Goal: Navigation & Orientation: Find specific page/section

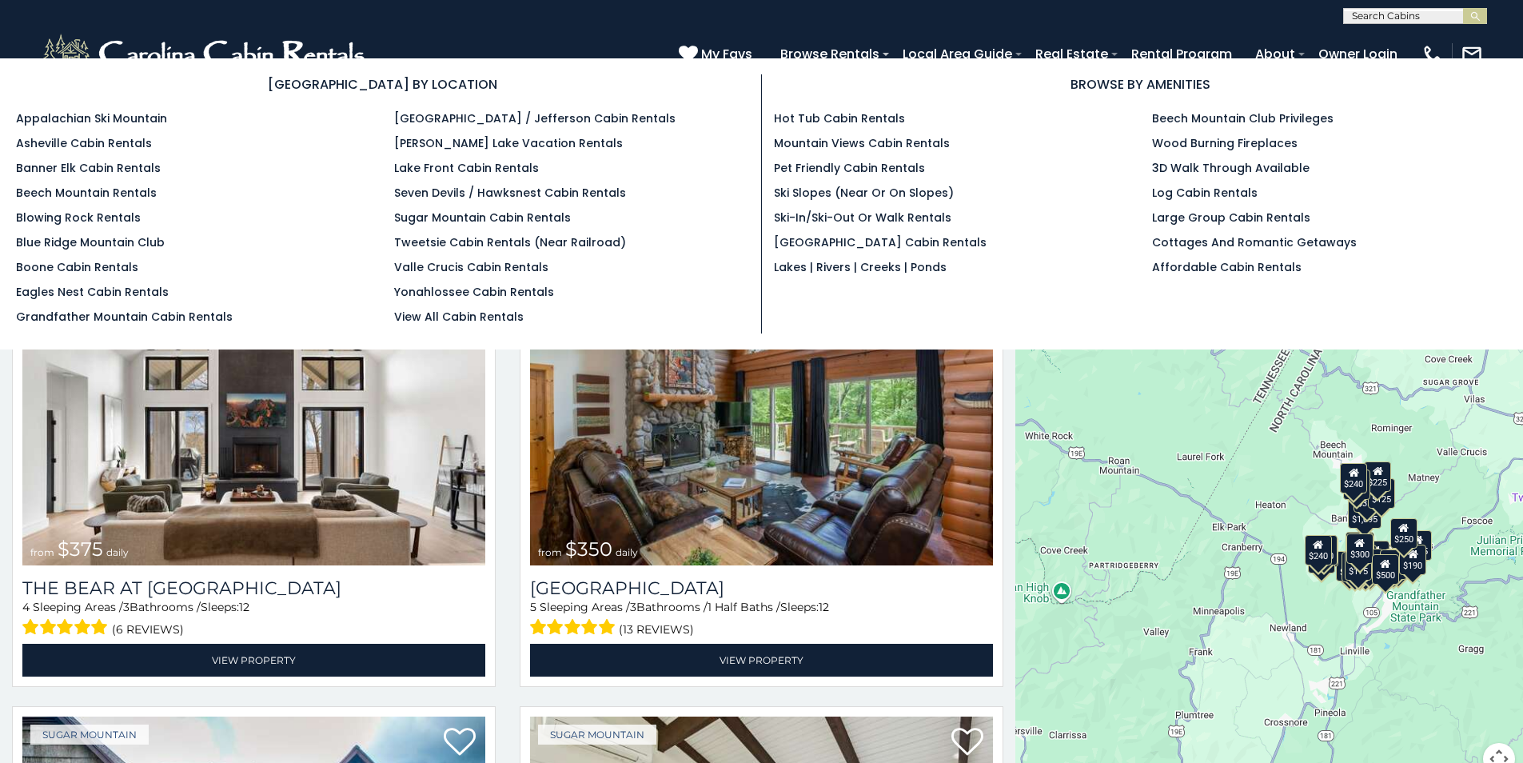
click at [886, 61] on section "[GEOGRAPHIC_DATA] BY LOCATION Appalachian Ski Mountain Asheville Cabin Rentals …" at bounding box center [761, 203] width 1523 height 291
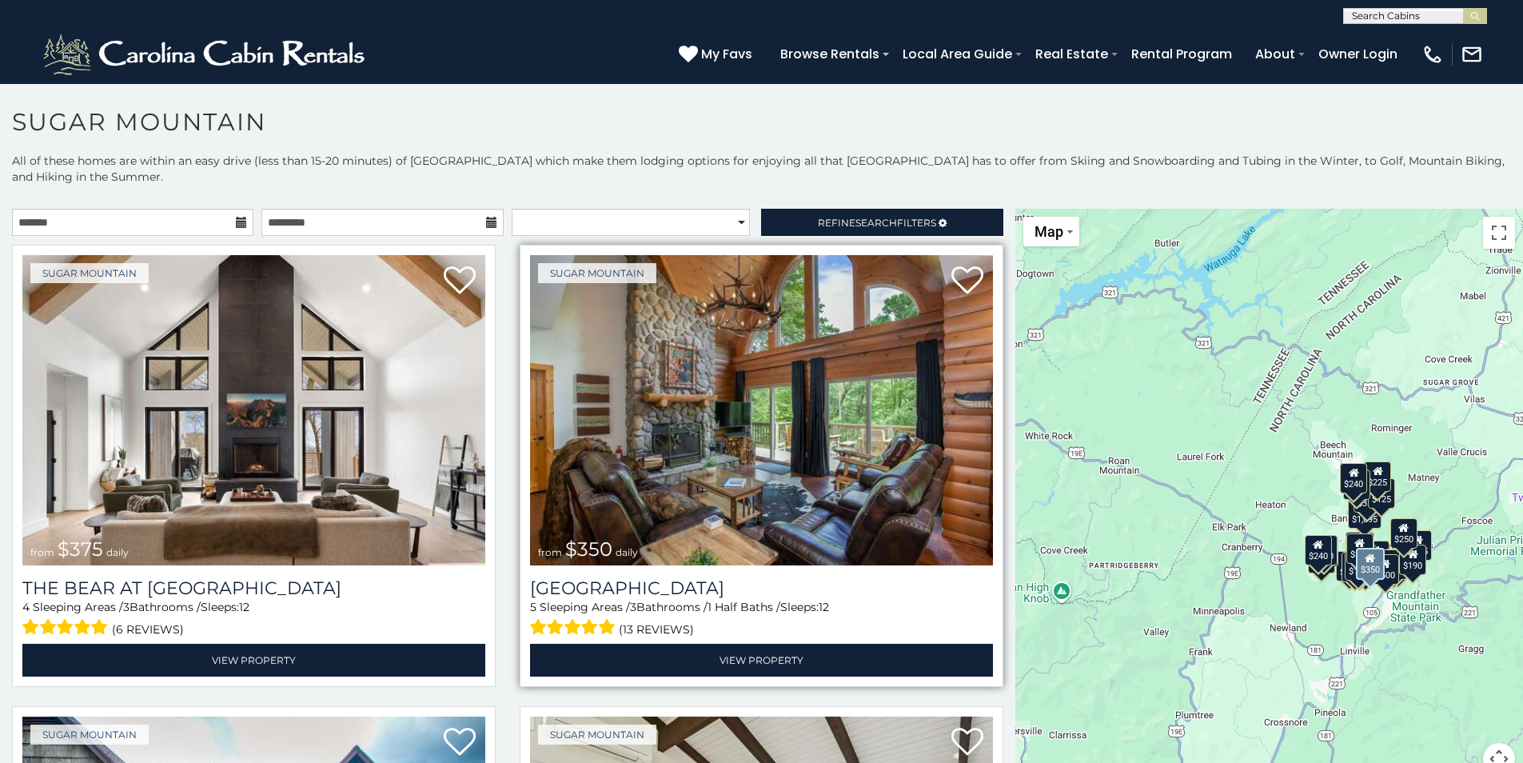
scroll to position [160, 0]
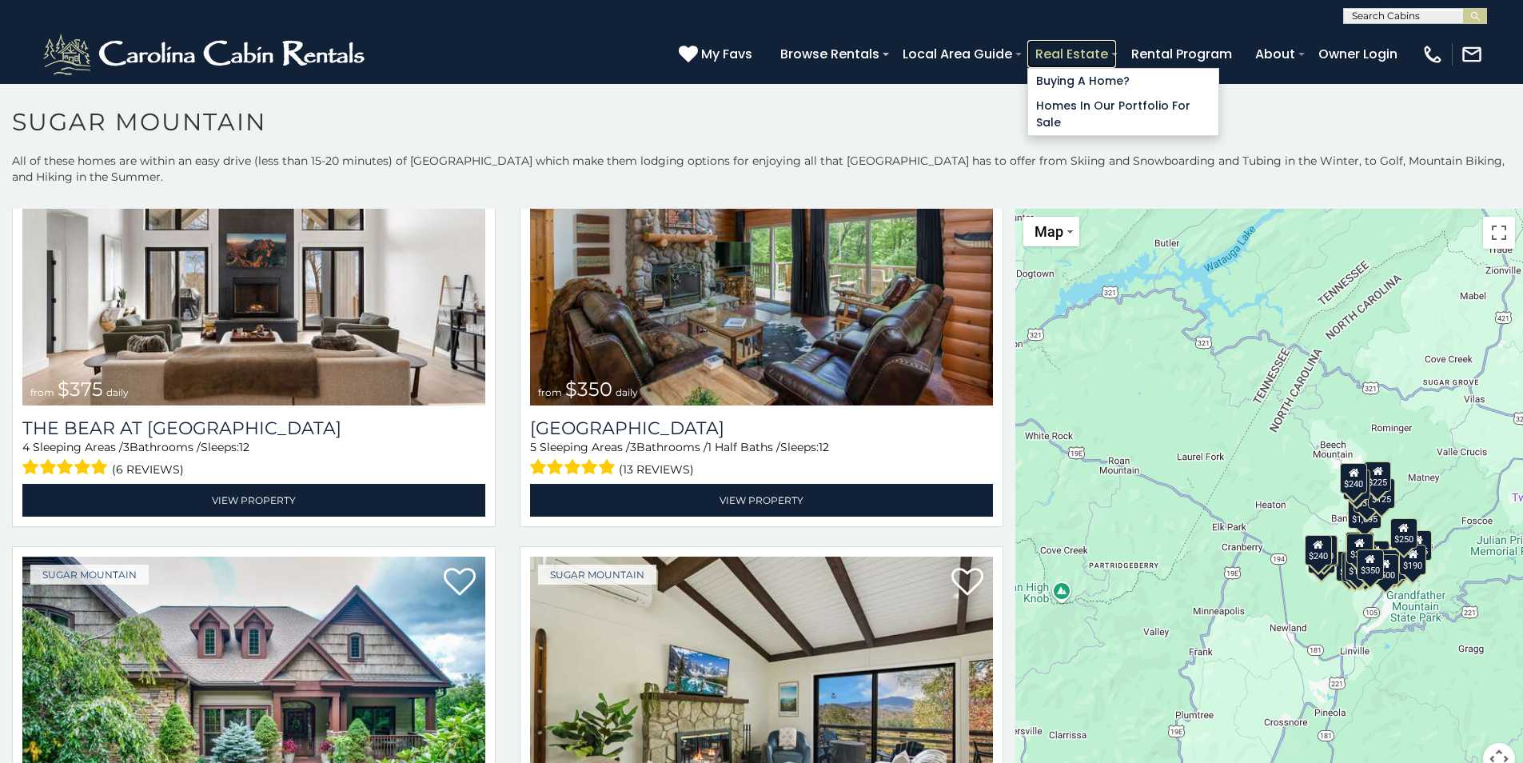
click at [1056, 59] on link "Real Estate" at bounding box center [1071, 54] width 89 height 28
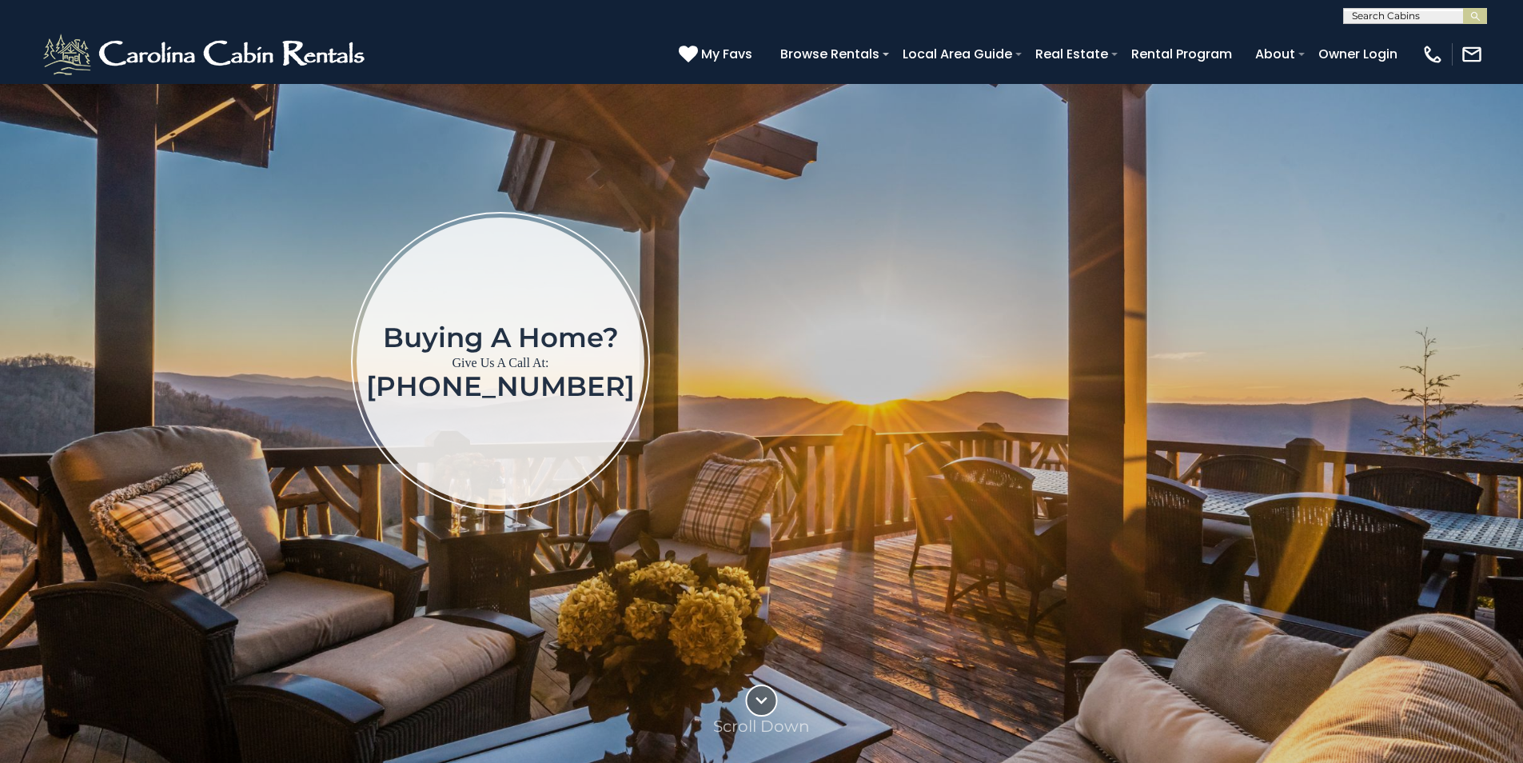
scroll to position [160, 0]
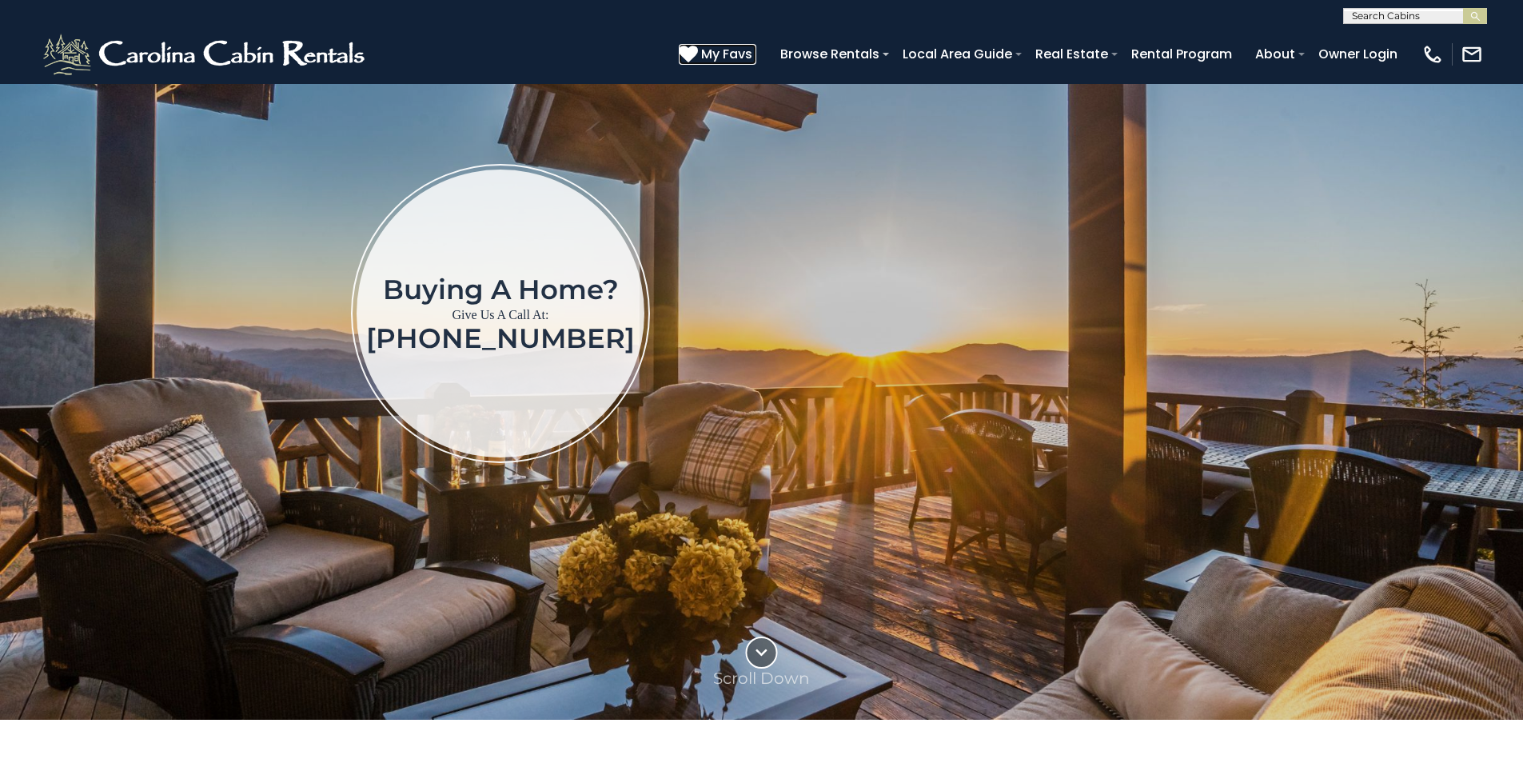
click at [738, 50] on span "My Favs" at bounding box center [726, 54] width 51 height 20
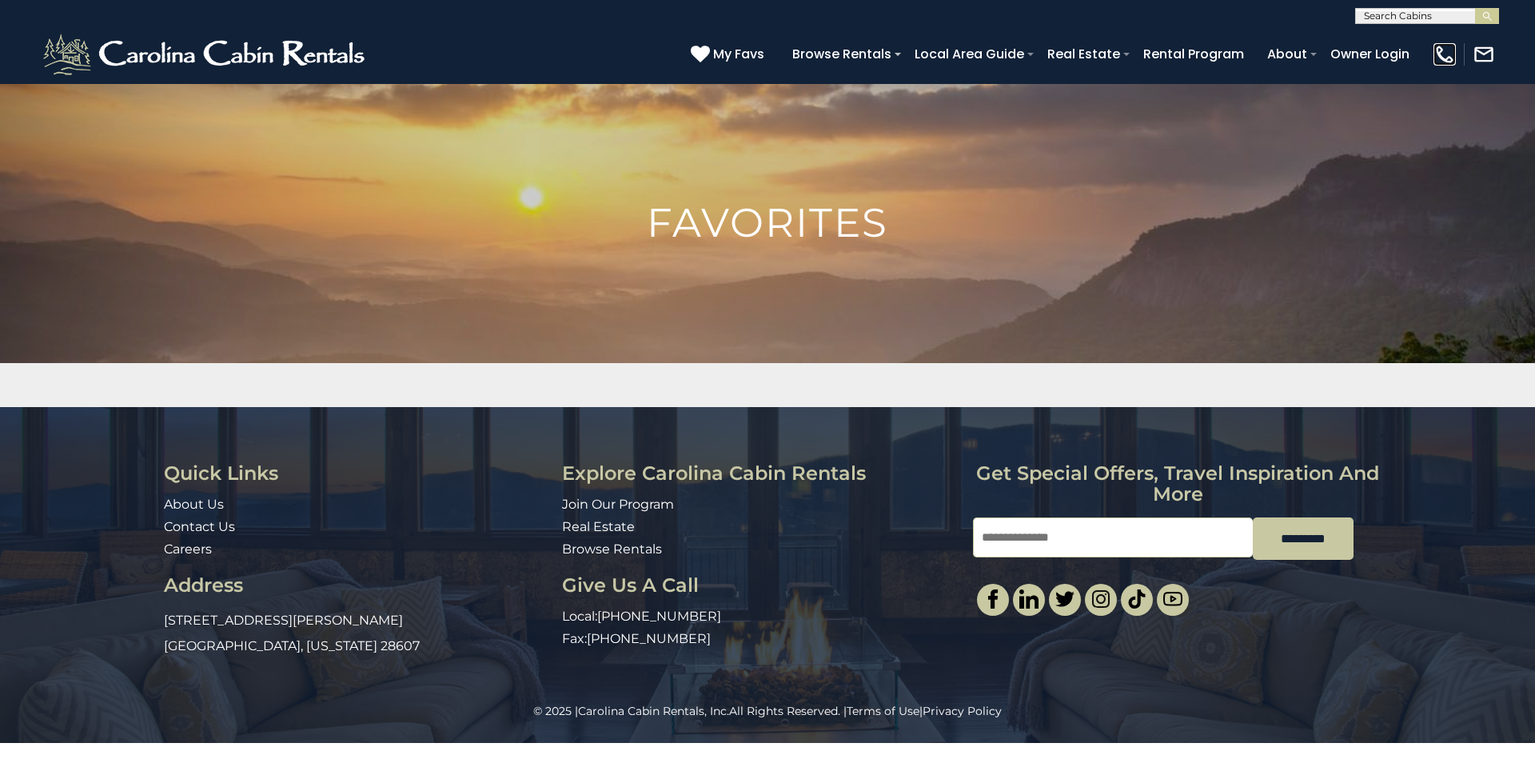
click at [1447, 56] on img at bounding box center [1444, 54] width 22 height 22
